Goal: Task Accomplishment & Management: Manage account settings

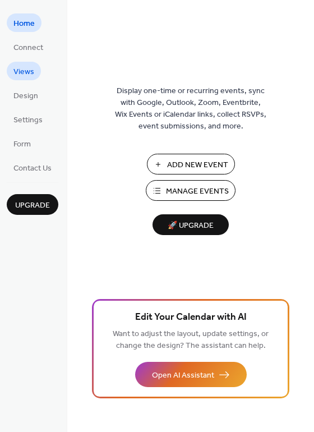
click at [25, 72] on span "Views" at bounding box center [23, 72] width 21 height 12
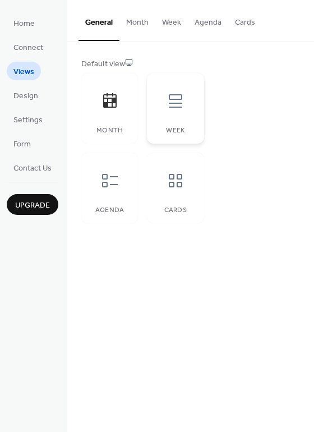
click at [192, 118] on div "Week" at bounding box center [175, 108] width 57 height 71
click at [133, 20] on button "Month" at bounding box center [137, 20] width 36 height 40
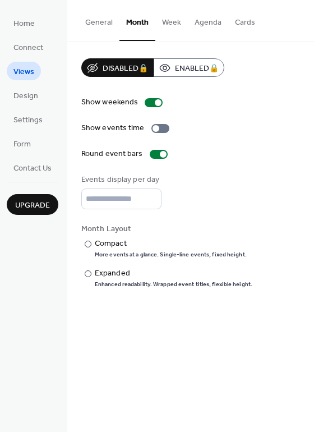
click at [168, 21] on button "Week" at bounding box center [171, 20] width 33 height 40
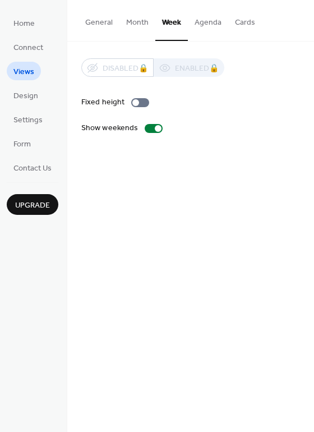
click at [96, 28] on button "General" at bounding box center [98, 20] width 41 height 40
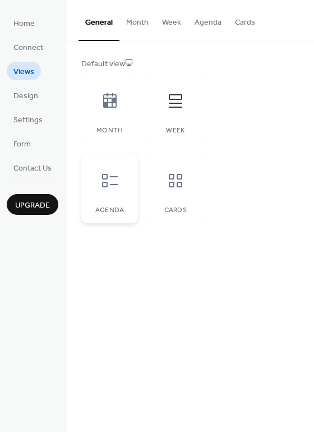
click at [115, 199] on div "Agenda" at bounding box center [109, 188] width 57 height 71
click at [173, 189] on icon at bounding box center [176, 181] width 18 height 18
click at [107, 123] on div "Month" at bounding box center [109, 108] width 57 height 71
click at [26, 95] on span "Design" at bounding box center [25, 96] width 25 height 12
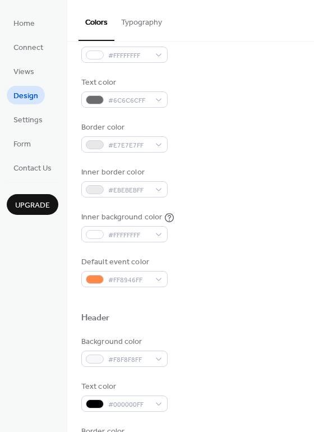
scroll to position [74, 0]
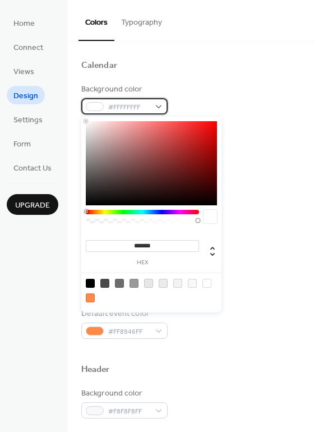
click at [156, 110] on div "#FFFFFFFF" at bounding box center [124, 106] width 86 height 16
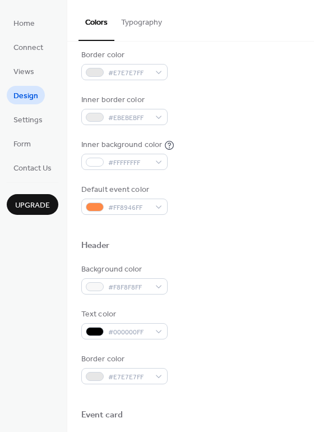
scroll to position [209, 0]
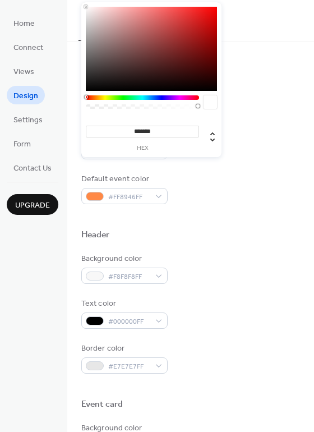
click at [264, 114] on div "Background color #FFFFFFFF Text color #6C6C6CFF Border color #E7E7E7FF Inner bo…" at bounding box center [190, 76] width 219 height 255
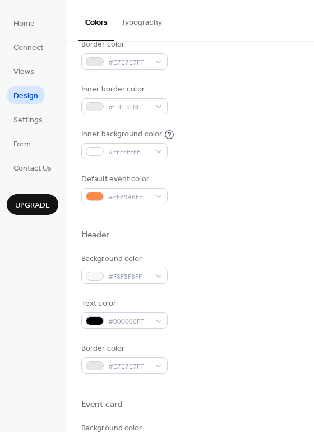
click at [141, 20] on button "Typography" at bounding box center [141, 20] width 54 height 40
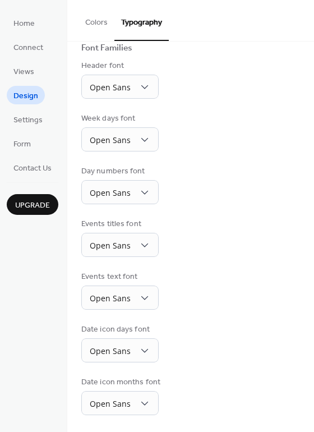
scroll to position [82, 0]
click at [128, 85] on span "Open Sans" at bounding box center [110, 87] width 41 height 11
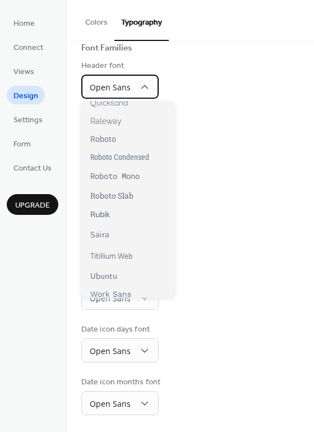
scroll to position [827, 0]
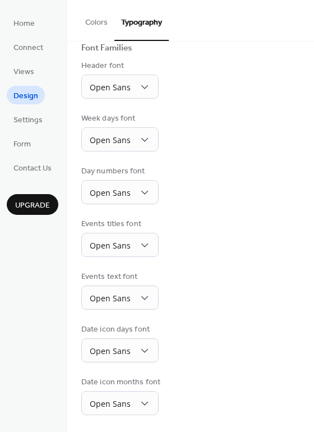
click at [219, 190] on div "Day numbers font Open Sans" at bounding box center [190, 184] width 219 height 39
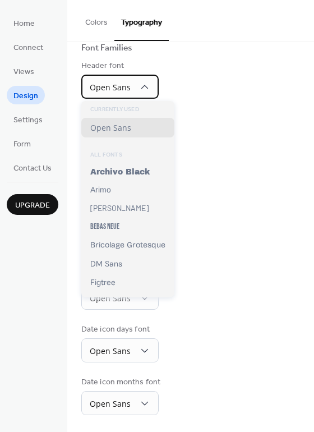
click at [132, 90] on div "Open Sans" at bounding box center [119, 87] width 77 height 24
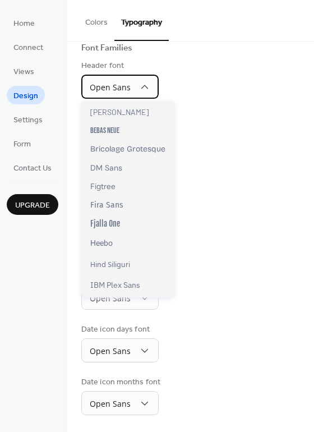
scroll to position [100, 0]
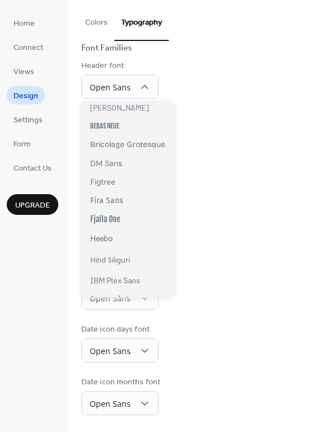
click at [261, 217] on div "Base Font Size * px Font Families Header font Open Sans Week days font Open San…" at bounding box center [190, 195] width 219 height 438
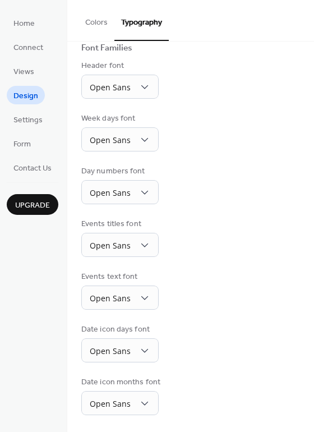
scroll to position [0, 0]
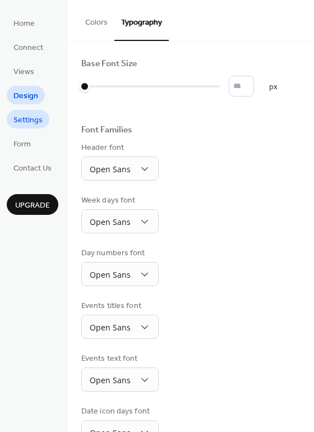
click at [24, 123] on span "Settings" at bounding box center [27, 120] width 29 height 12
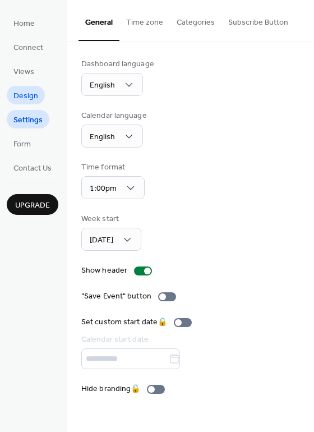
click at [30, 100] on span "Design" at bounding box center [25, 96] width 25 height 12
